Goal: Find specific fact: Find specific fact

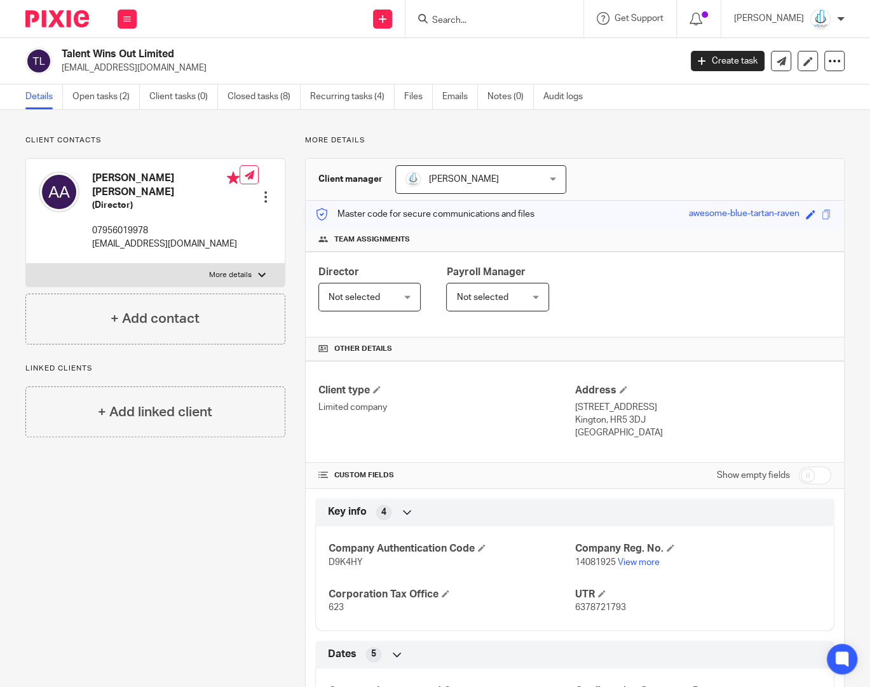
scroll to position [173, 0]
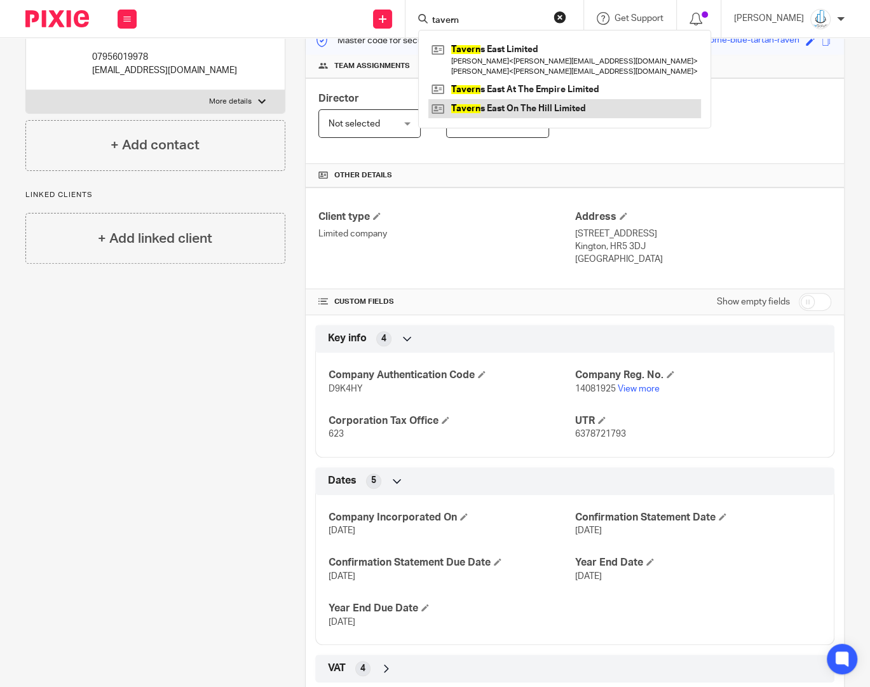
type input "tavern"
click at [591, 107] on link at bounding box center [564, 108] width 273 height 19
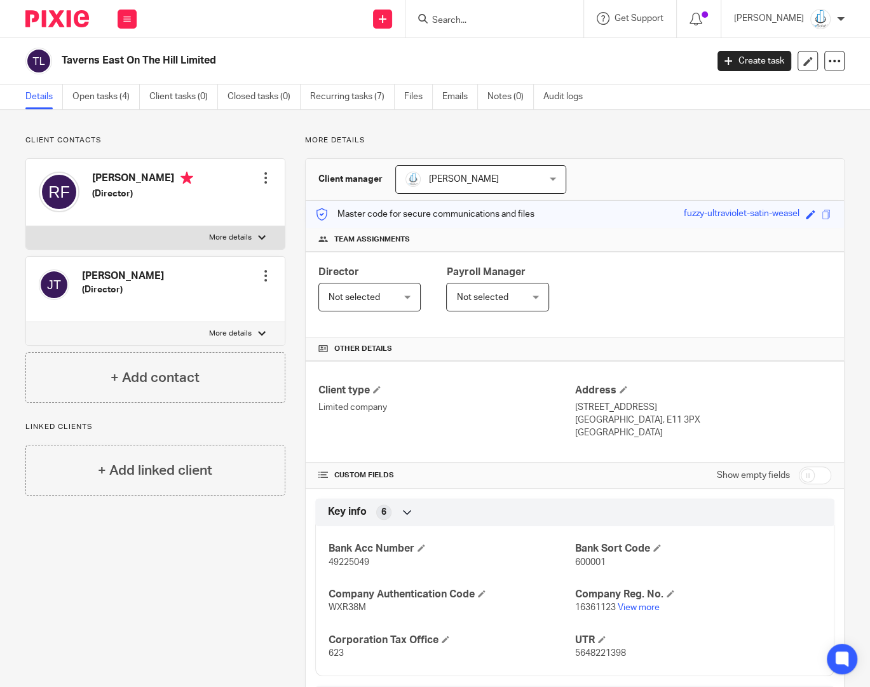
scroll to position [172, 0]
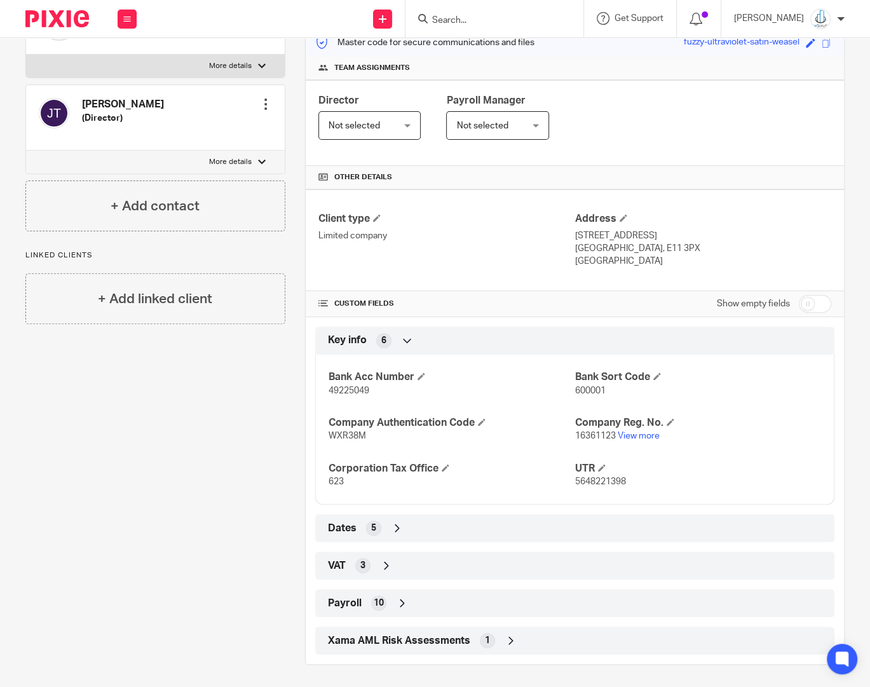
click at [611, 485] on p "5648221398" at bounding box center [698, 481] width 246 height 13
click at [612, 481] on span "5648221398" at bounding box center [600, 481] width 51 height 9
copy span "5648221398"
click at [597, 433] on span "16361123" at bounding box center [595, 435] width 41 height 9
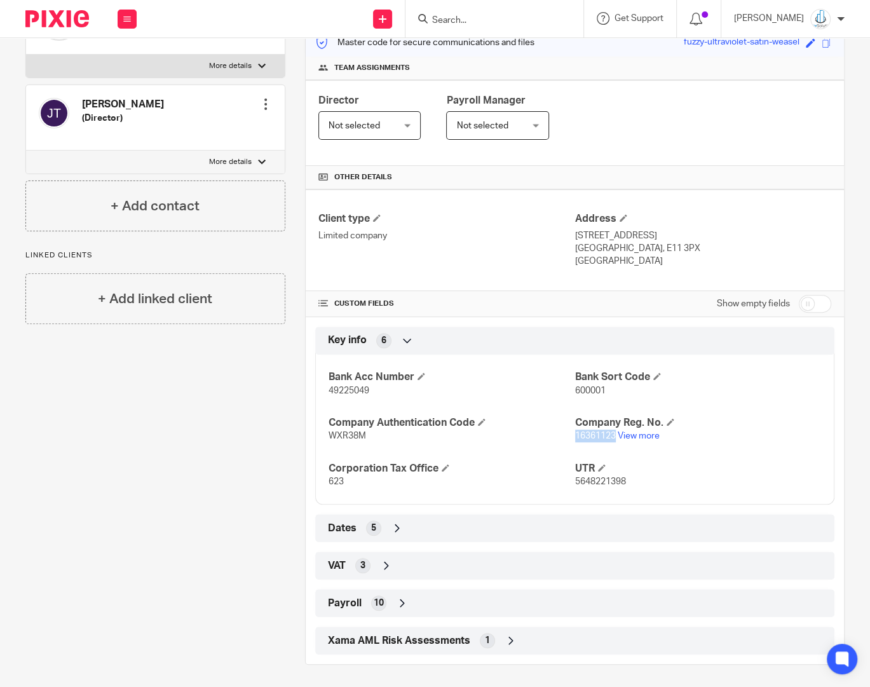
click at [597, 433] on span "16361123" at bounding box center [595, 435] width 41 height 9
copy span "16361123"
